Goal: Find specific page/section: Find specific page/section

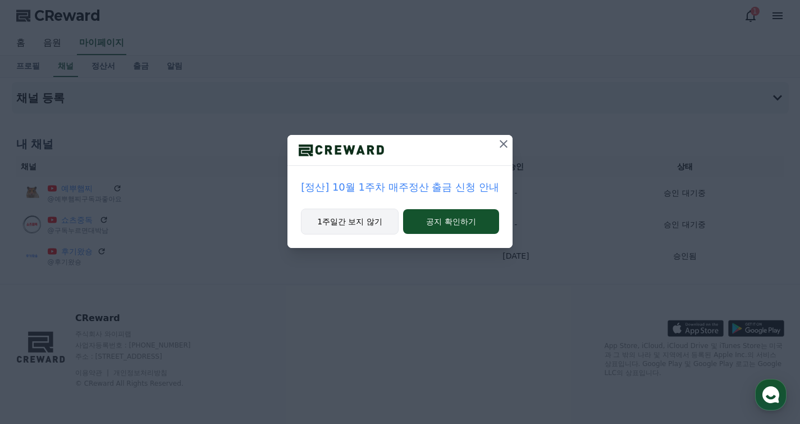
click at [379, 212] on button "1주일간 보지 않기" at bounding box center [350, 221] width 98 height 26
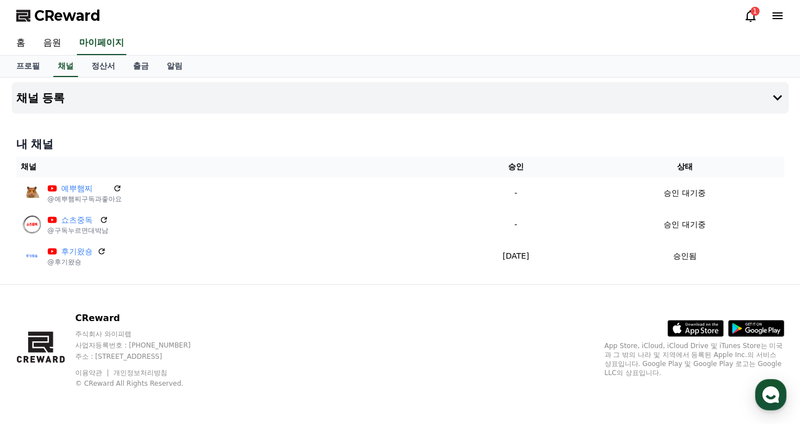
click at [758, 8] on div "1" at bounding box center [755, 11] width 9 height 9
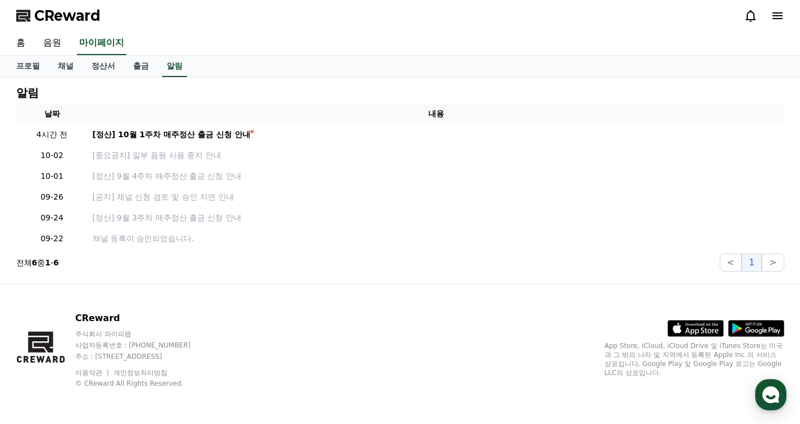
click at [759, 25] on div "CReward" at bounding box center [400, 15] width 786 height 31
click at [750, 16] on icon at bounding box center [750, 15] width 13 height 13
